Goal: Check status: Check status

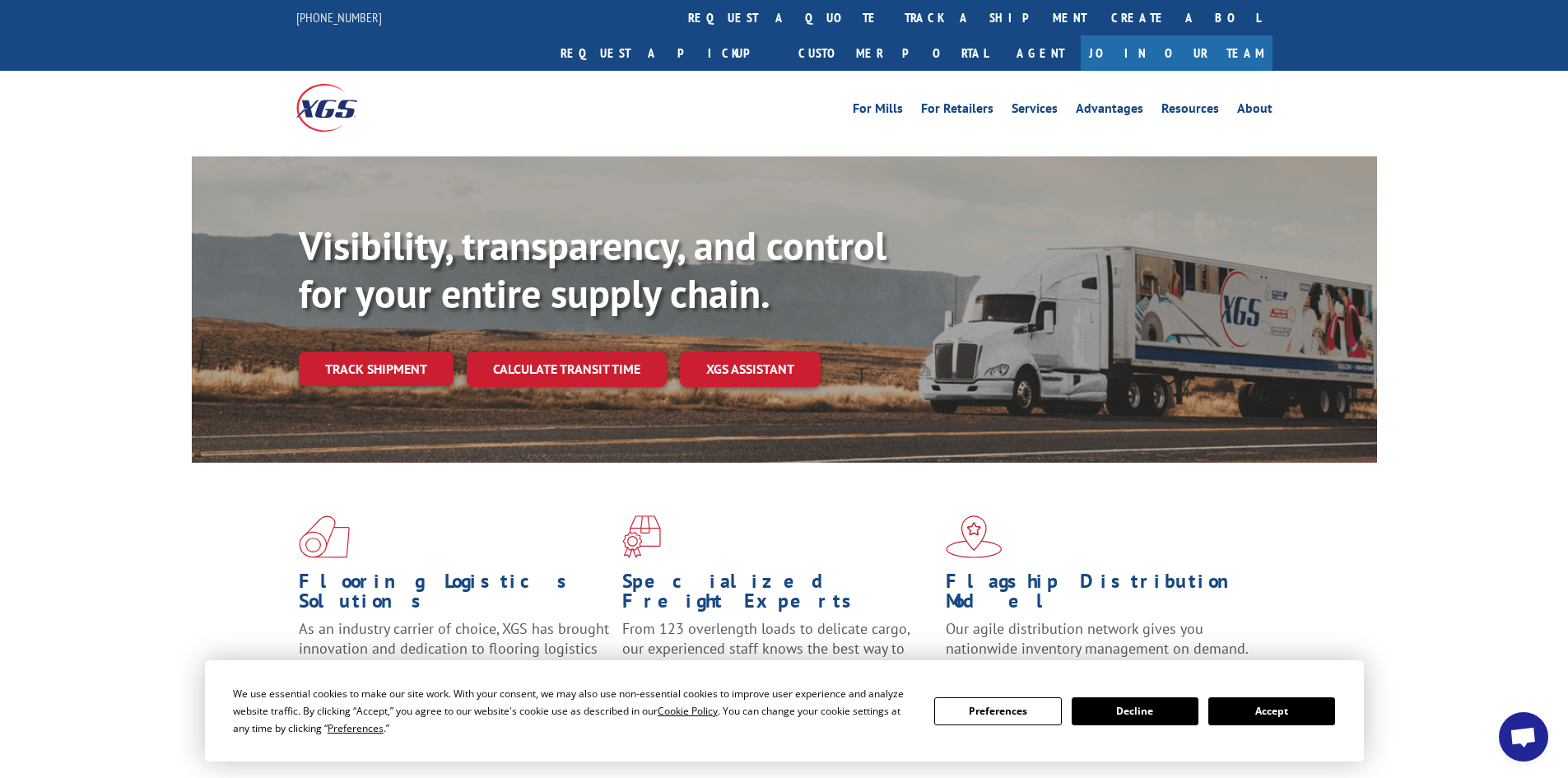
click at [184, 205] on div "Visibility, transparency, and control for your entire supply chain. Track shipm…" at bounding box center [784, 325] width 1568 height 338
click at [892, 13] on link "track a shipment" at bounding box center [995, 17] width 207 height 36
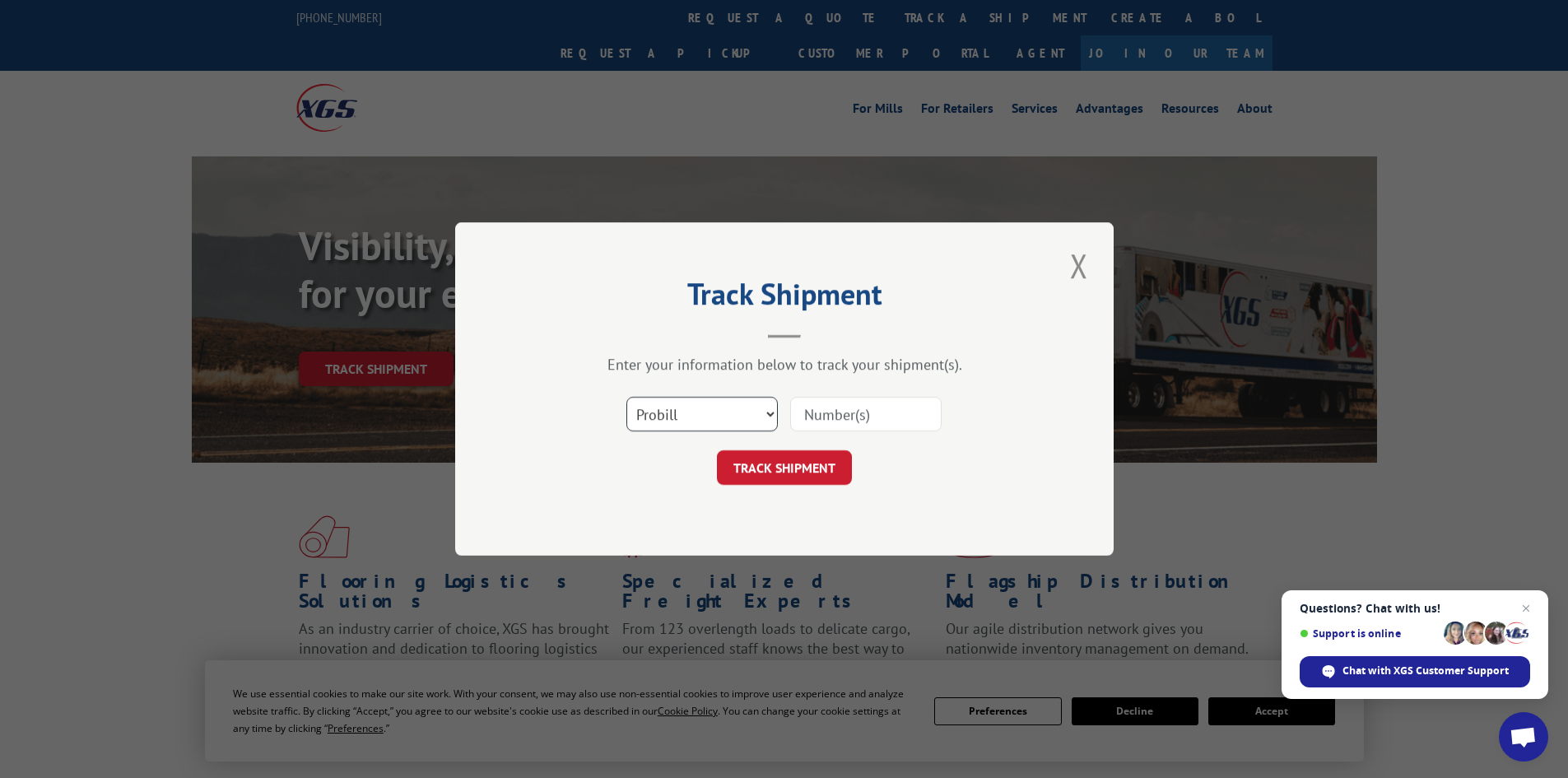
click at [683, 420] on select "Select category... Probill BOL PO" at bounding box center [702, 414] width 151 height 35
select select "bol"
click at [626, 396] on select "Select category... Probill BOL PO" at bounding box center [702, 414] width 151 height 35
click at [863, 410] on input at bounding box center [866, 414] width 151 height 35
paste input "15333698"
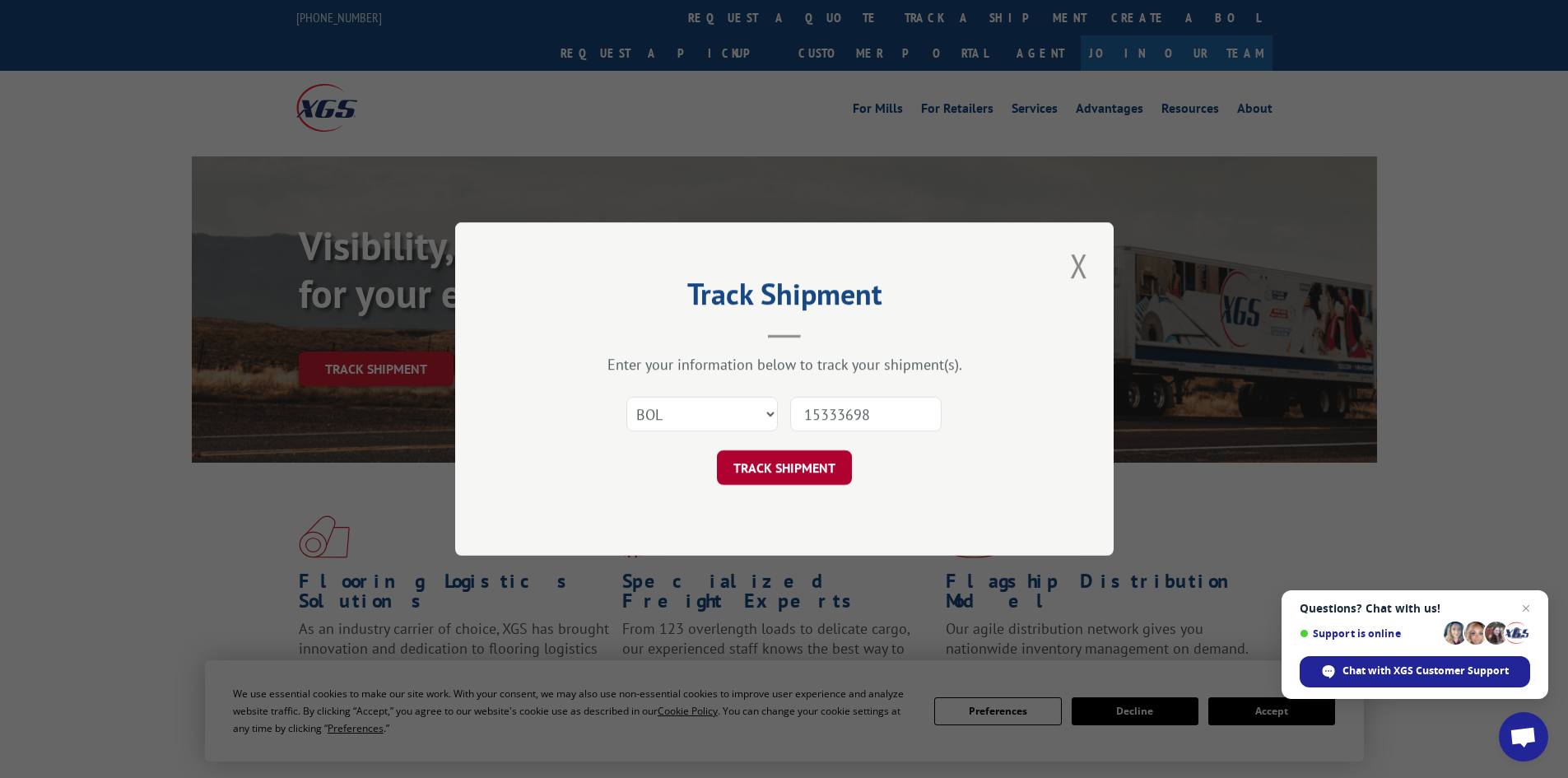
type input "15333698"
click at [792, 455] on button "TRACK SHIPMENT" at bounding box center [784, 467] width 135 height 35
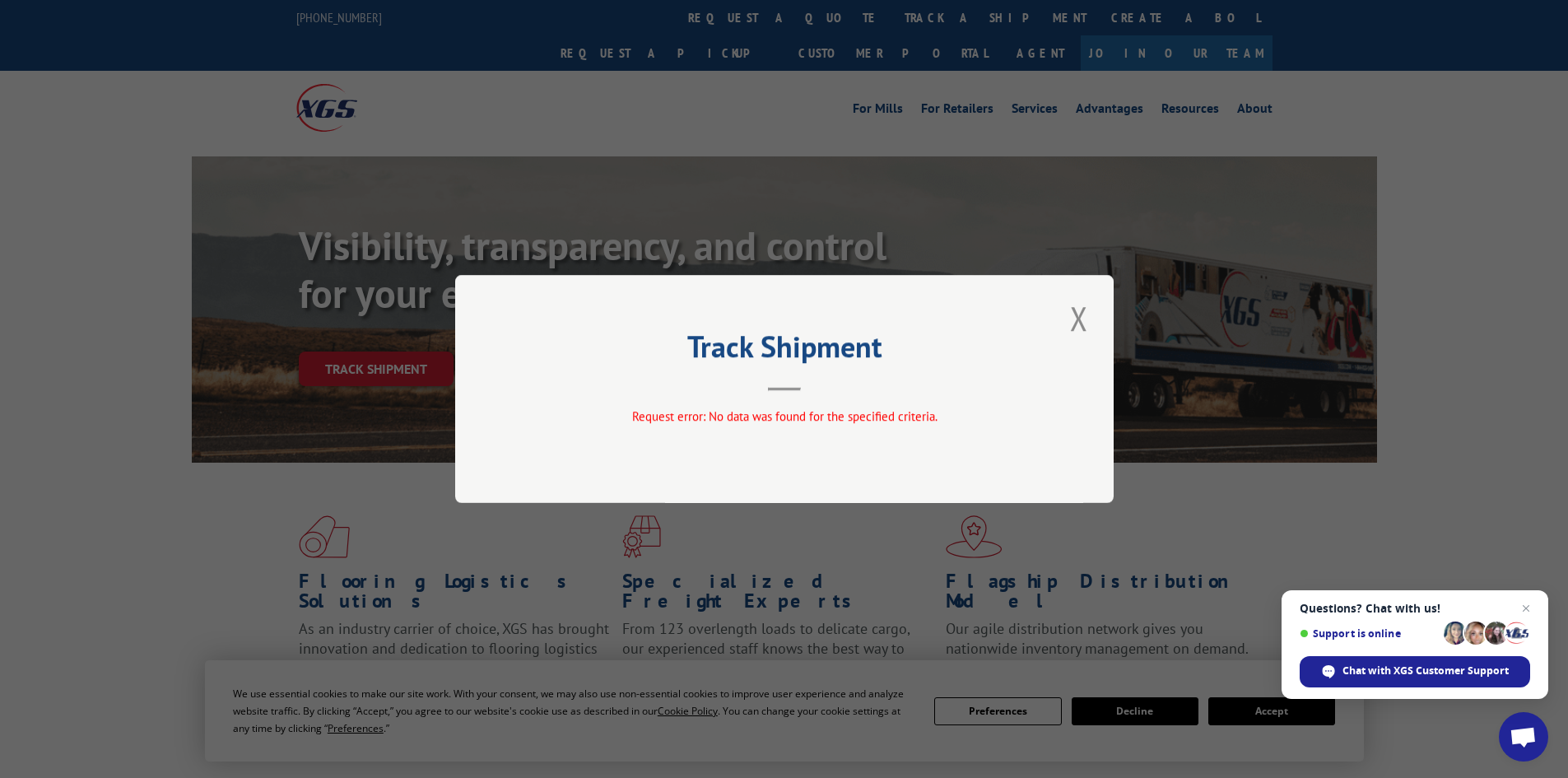
click at [831, 447] on div "Track Shipment Request error: No data was found for the specified criteria." at bounding box center [784, 389] width 659 height 228
click at [1072, 326] on button "Close modal" at bounding box center [1079, 318] width 28 height 46
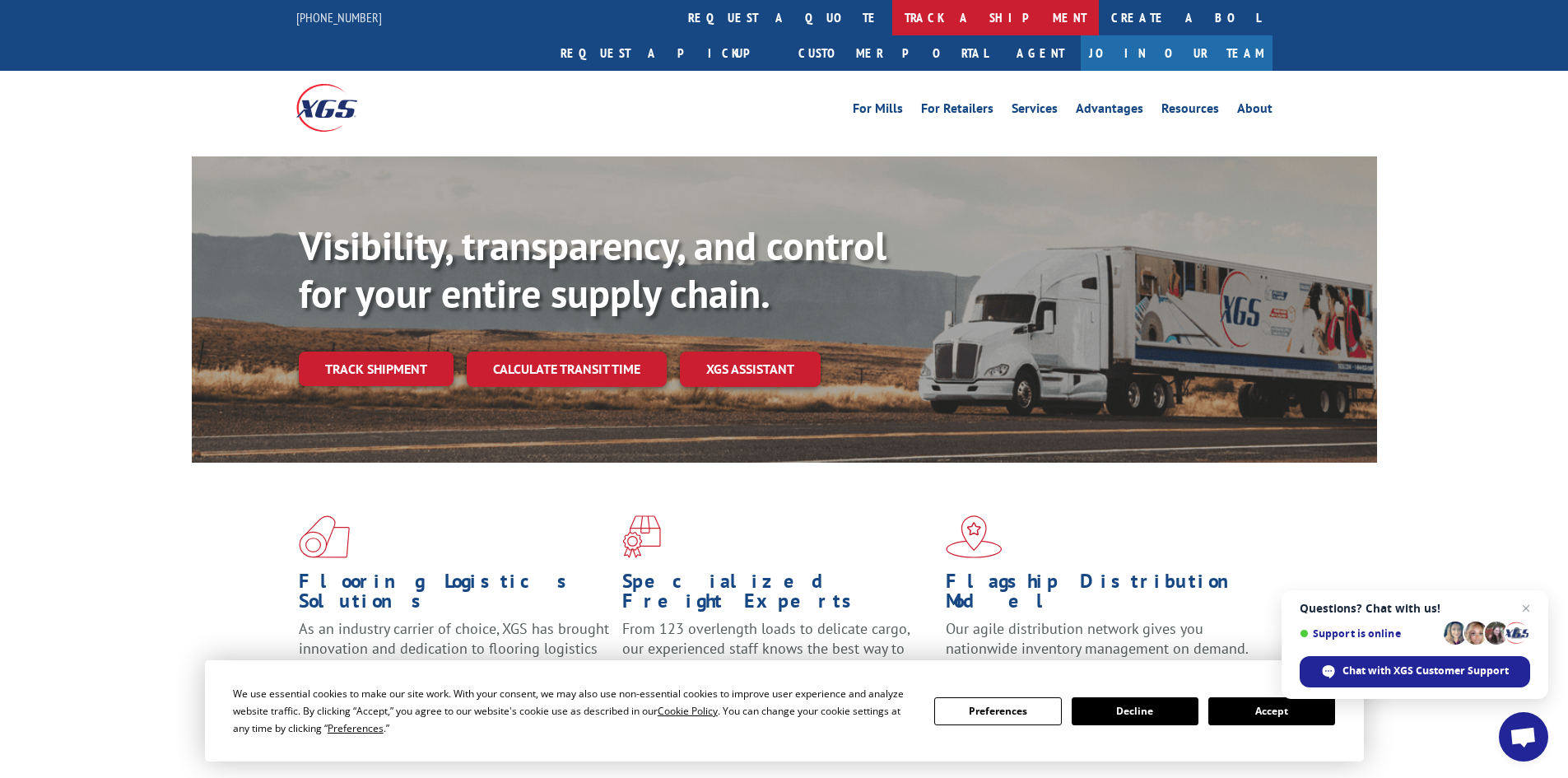
click at [892, 15] on link "track a shipment" at bounding box center [995, 17] width 207 height 36
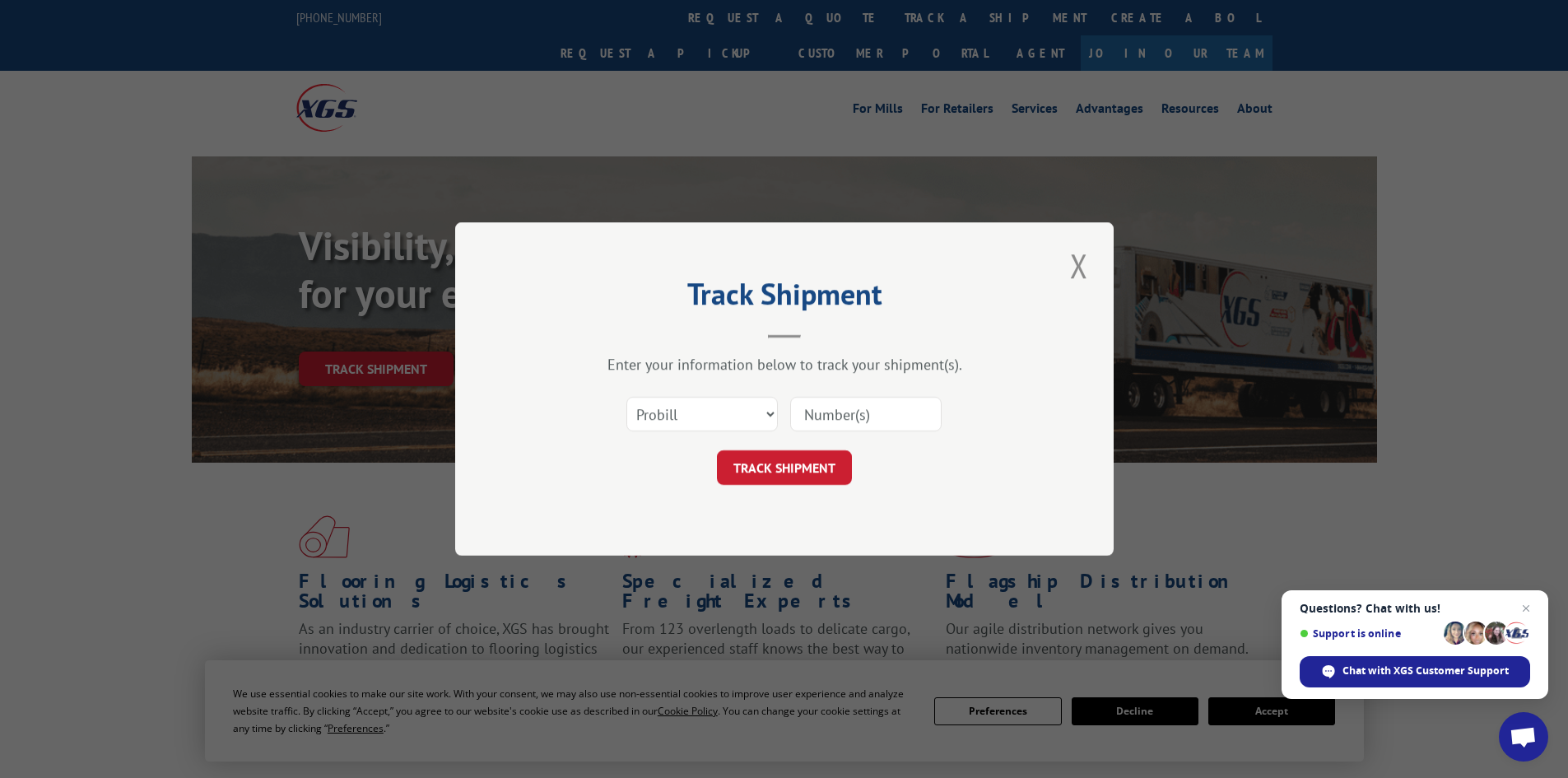
click at [804, 404] on input at bounding box center [866, 414] width 151 height 35
paste input "15333698"
type input "15333698"
click at [810, 446] on form "Select category... [PERSON_NAME] PO 15333698 TRACK SHIPMENT" at bounding box center [784, 435] width 494 height 97
click at [810, 453] on button "TRACK SHIPMENT" at bounding box center [784, 467] width 135 height 35
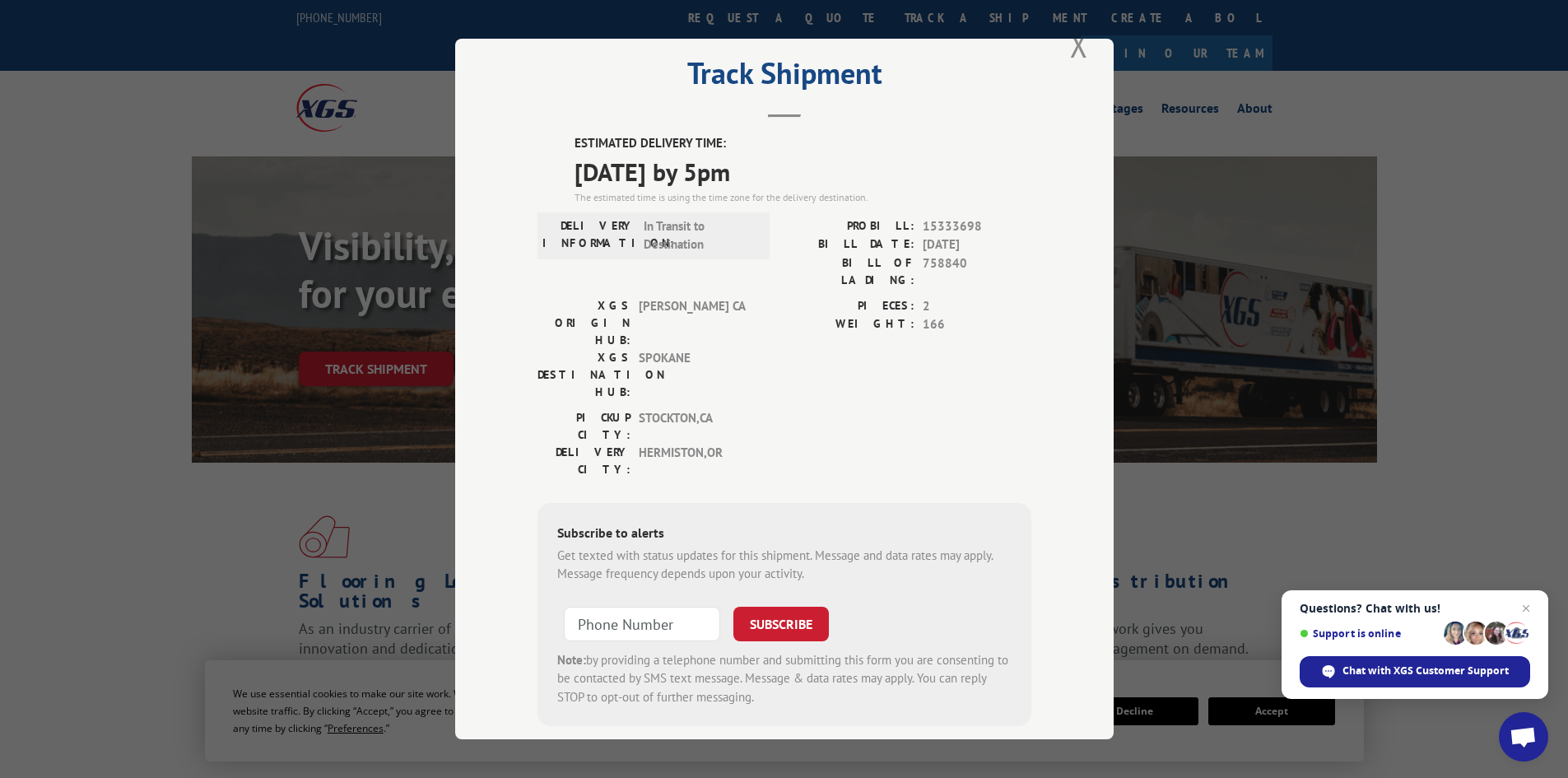
scroll to position [40, 0]
